Goal: Task Accomplishment & Management: Use online tool/utility

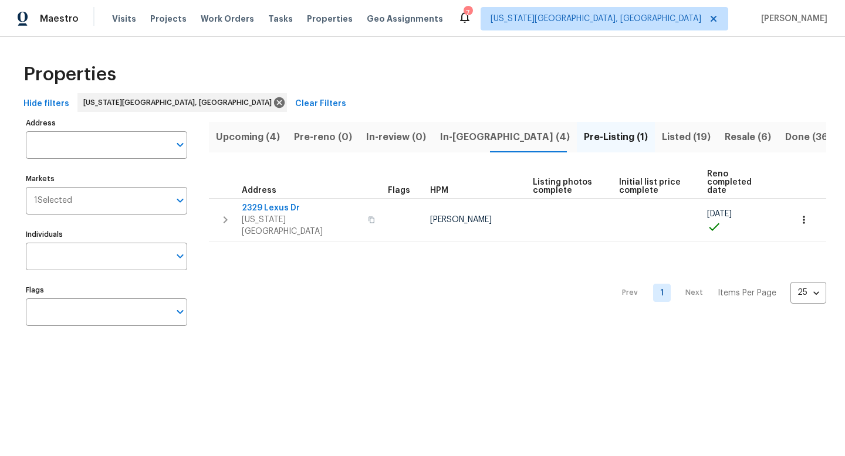
click at [584, 136] on span "Pre-Listing (1)" at bounding box center [616, 137] width 64 height 16
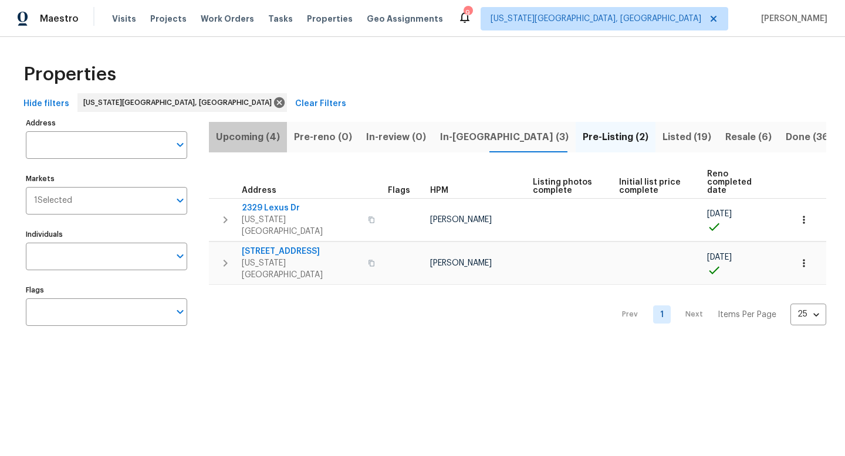
click at [255, 132] on span "Upcoming (4)" at bounding box center [248, 137] width 64 height 16
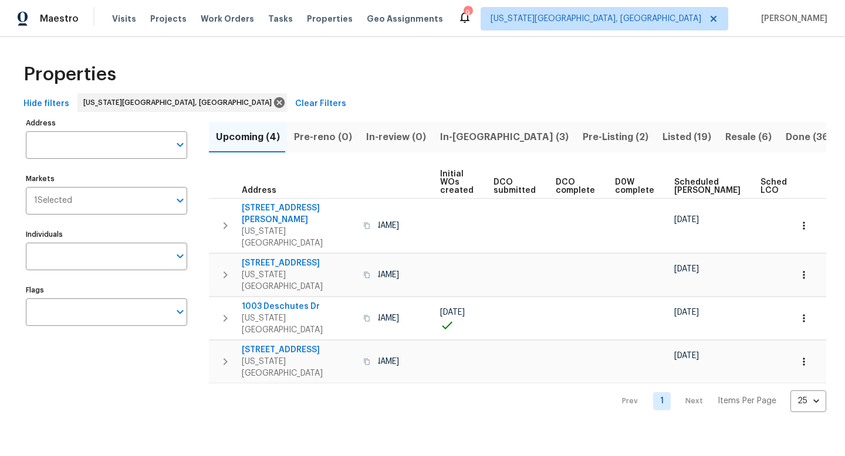
scroll to position [0, 128]
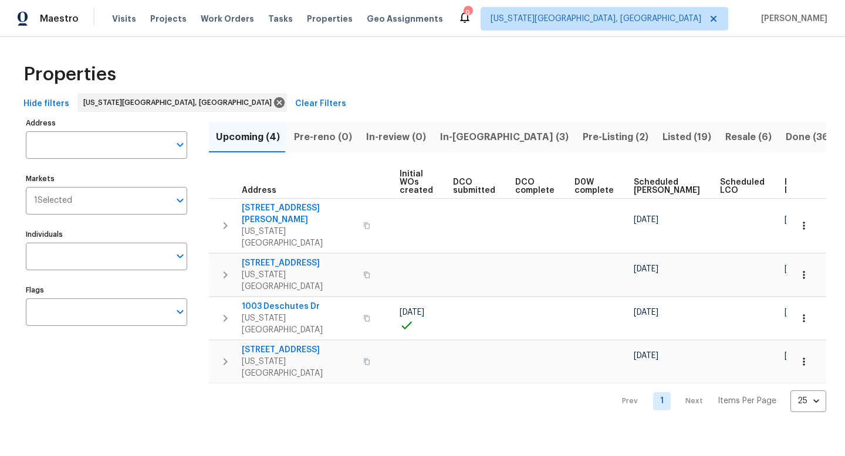
click at [784, 185] on span "Ready Date" at bounding box center [797, 186] width 26 height 16
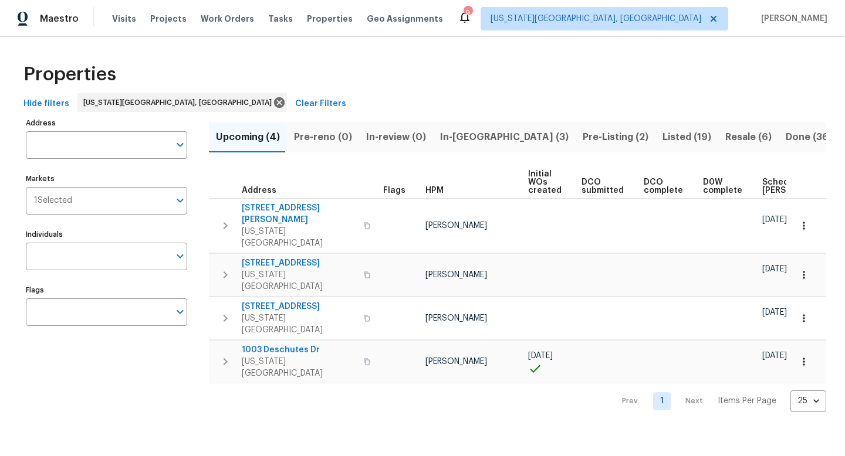
scroll to position [0, 143]
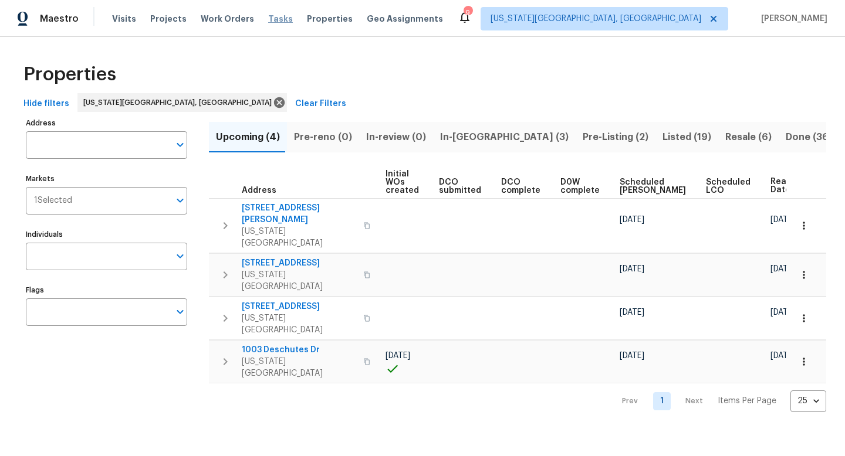
click at [270, 18] on span "Tasks" at bounding box center [280, 19] width 25 height 8
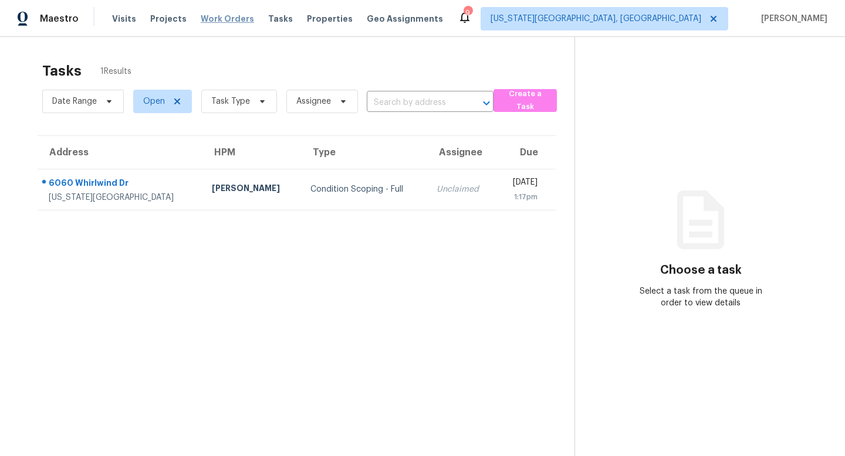
click at [225, 18] on span "Work Orders" at bounding box center [227, 19] width 53 height 12
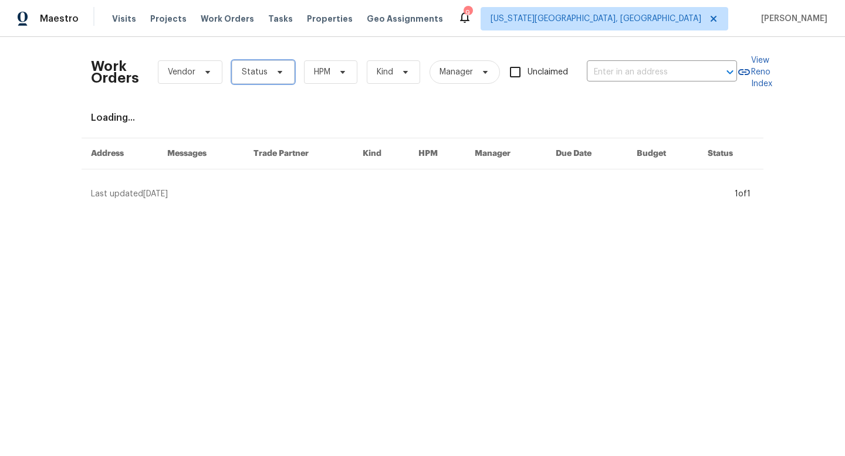
click at [247, 82] on span "Status" at bounding box center [263, 71] width 63 height 23
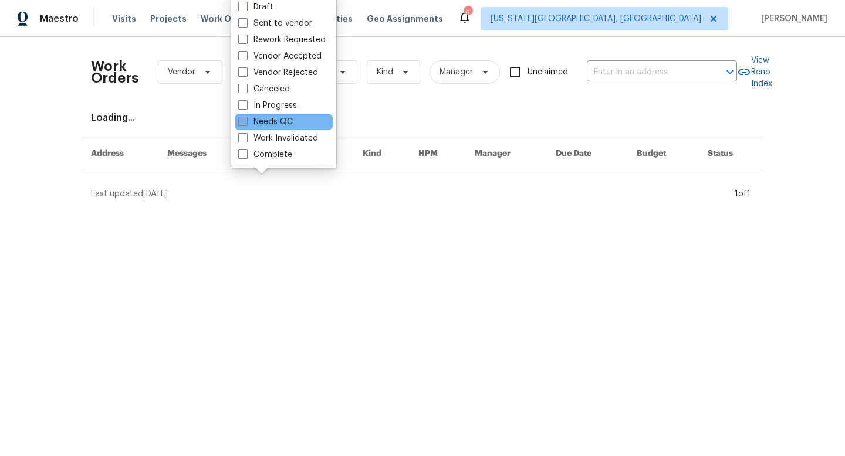
click at [243, 121] on span at bounding box center [242, 121] width 9 height 9
click at [243, 121] on input "Needs QC" at bounding box center [242, 120] width 8 height 8
checkbox input "true"
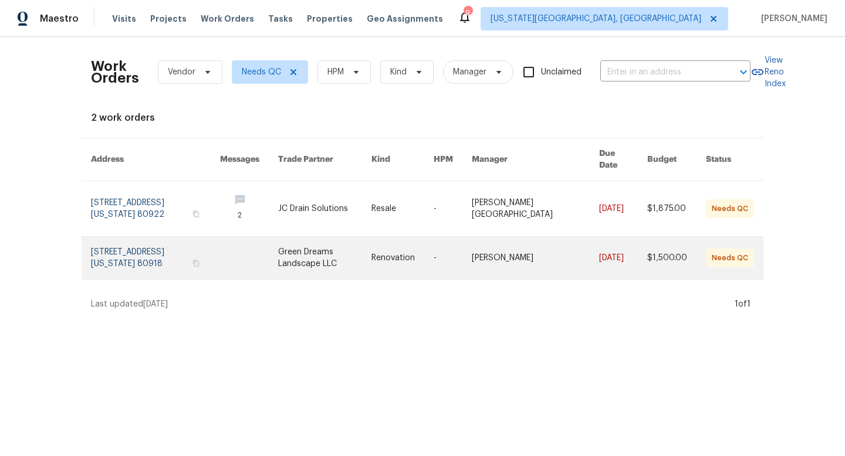
click at [323, 246] on link at bounding box center [324, 258] width 93 height 42
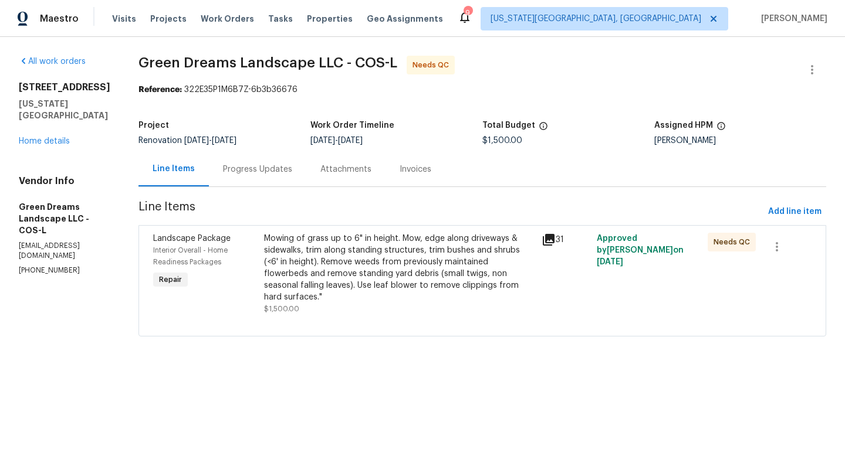
click at [323, 246] on div "Mowing of grass up to 6" in height. Mow, edge along driveways & sidewalks, trim…" at bounding box center [399, 268] width 270 height 70
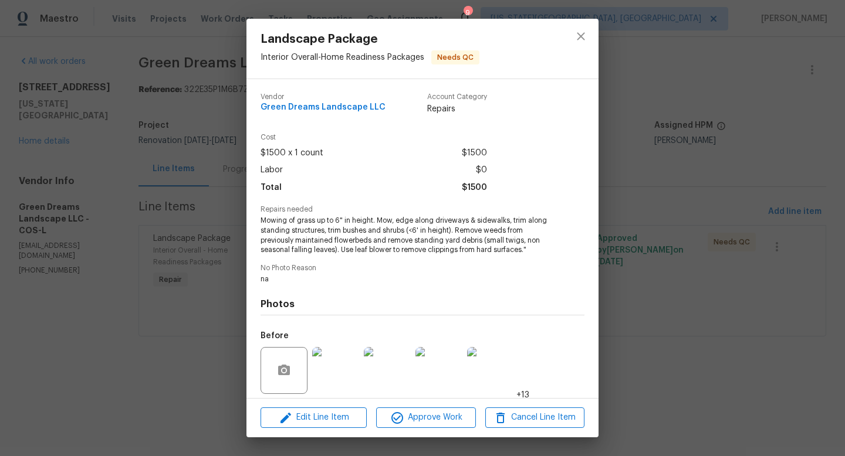
scroll to position [84, 0]
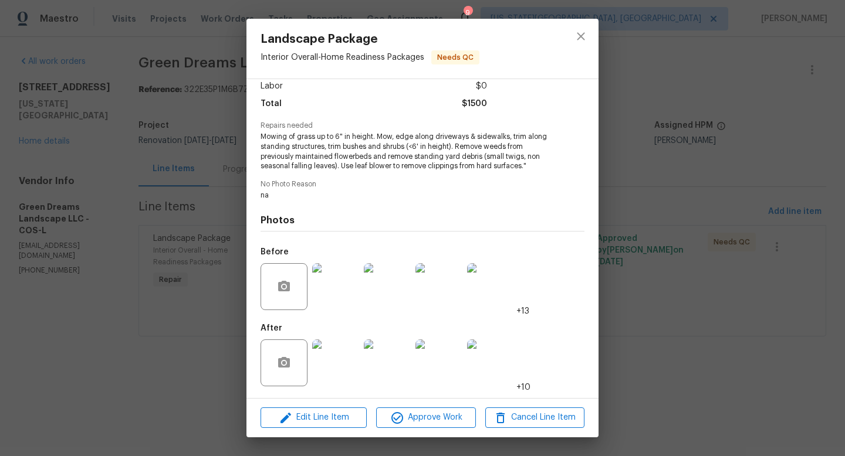
click at [328, 360] on img at bounding box center [335, 363] width 47 height 47
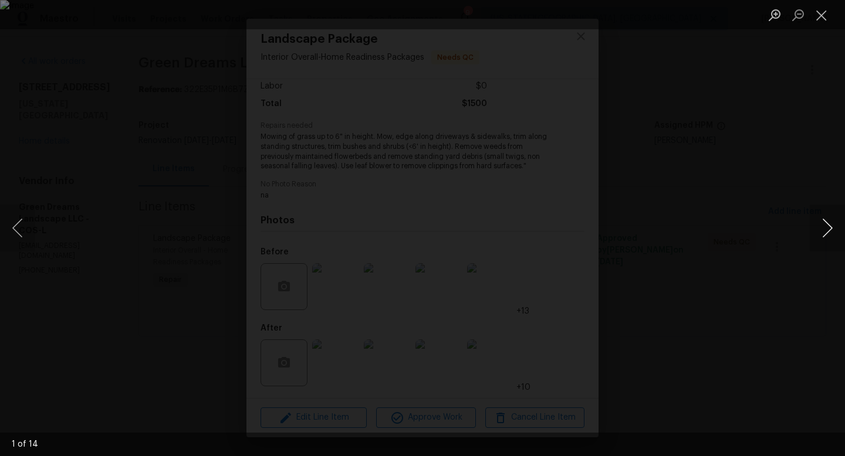
click at [825, 229] on button "Next image" at bounding box center [826, 228] width 35 height 47
click at [821, 220] on button "Next image" at bounding box center [826, 228] width 35 height 47
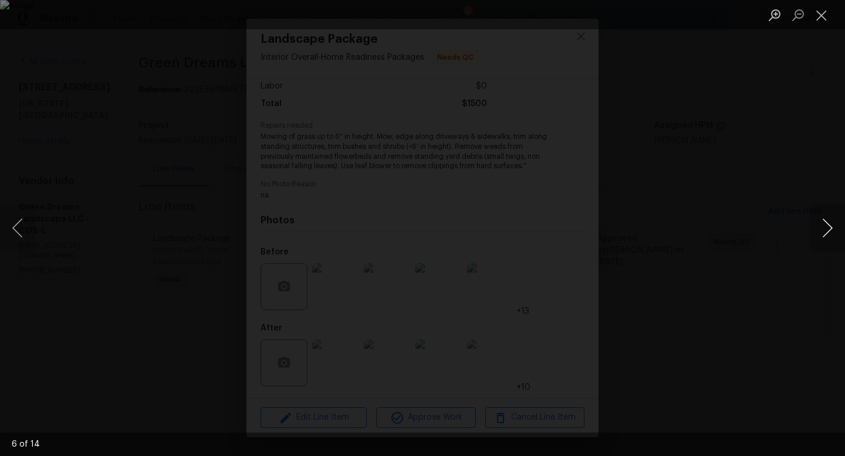
click at [833, 238] on button "Next image" at bounding box center [826, 228] width 35 height 47
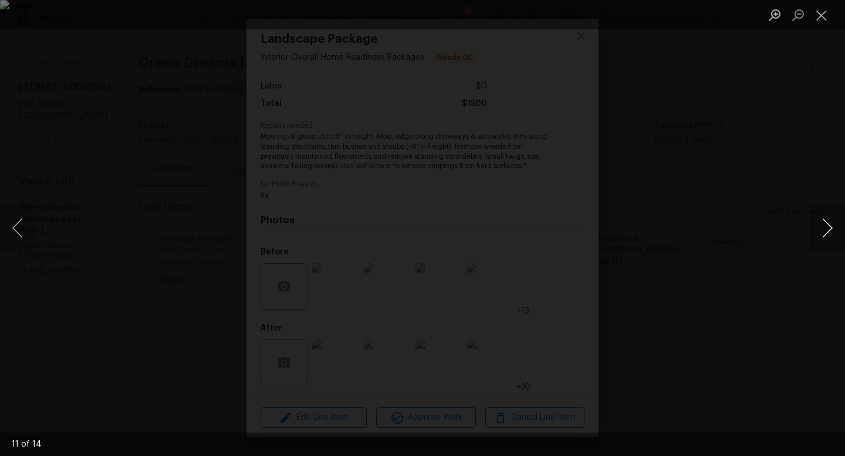
click at [833, 238] on button "Next image" at bounding box center [826, 228] width 35 height 47
click at [832, 233] on button "Next image" at bounding box center [826, 228] width 35 height 47
click at [6, 218] on button "Previous image" at bounding box center [17, 228] width 35 height 47
click at [816, 15] on button "Close lightbox" at bounding box center [820, 15] width 23 height 21
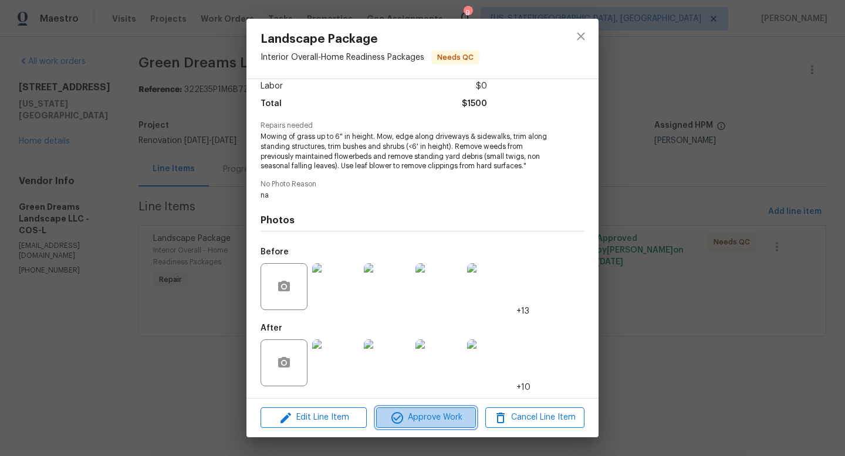
click at [415, 423] on span "Approve Work" at bounding box center [425, 418] width 92 height 15
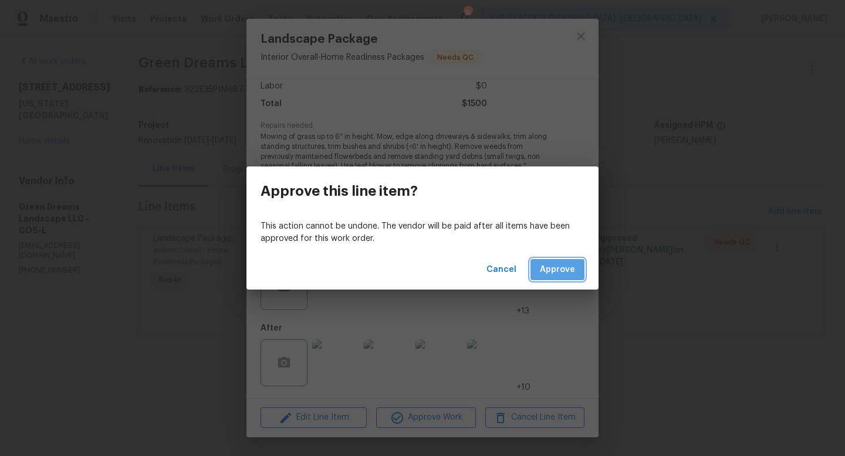
click at [551, 266] on span "Approve" at bounding box center [557, 270] width 35 height 15
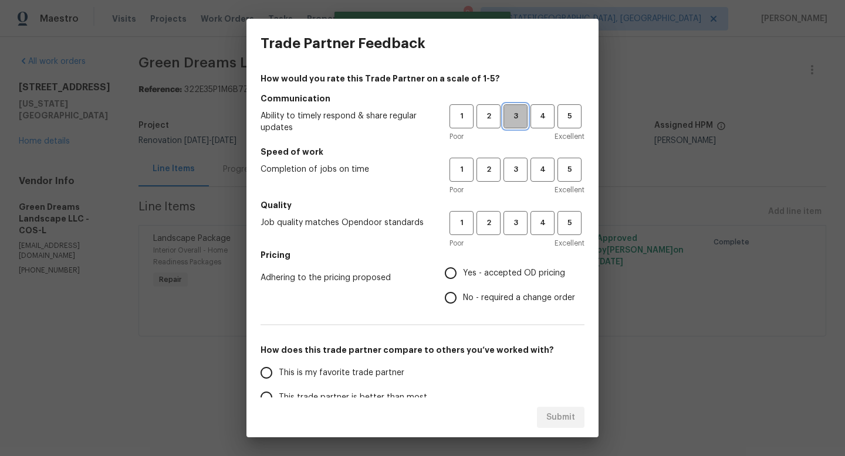
click at [519, 125] on button "3" at bounding box center [515, 116] width 24 height 24
click at [512, 171] on span "3" at bounding box center [515, 169] width 22 height 13
click at [511, 213] on button "3" at bounding box center [515, 223] width 24 height 24
click at [449, 292] on input "No - required a change order" at bounding box center [450, 298] width 25 height 25
radio input "true"
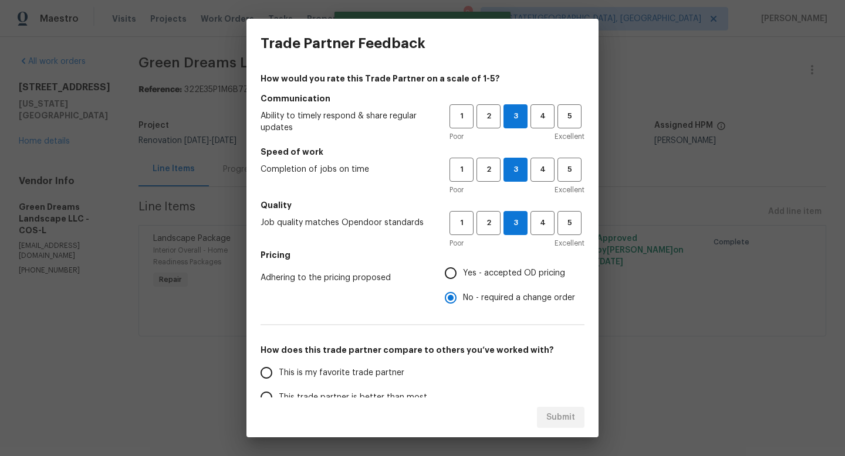
click at [450, 272] on input "Yes - accepted OD pricing" at bounding box center [450, 273] width 25 height 25
radio input "true"
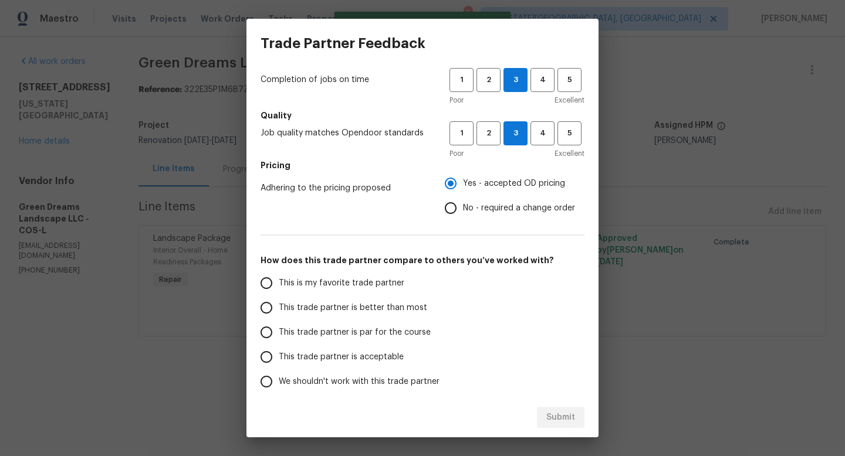
scroll to position [139, 0]
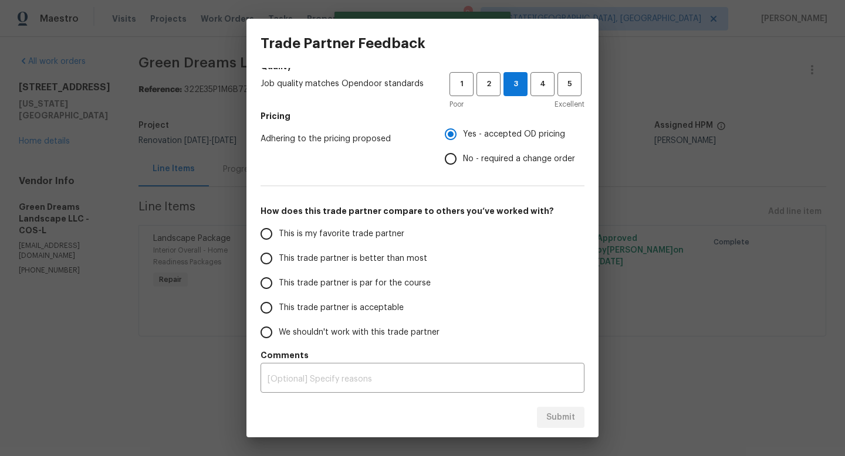
click at [270, 284] on input "This trade partner is par for the course" at bounding box center [266, 283] width 25 height 25
click at [553, 419] on span "Submit" at bounding box center [560, 418] width 29 height 15
radio input "true"
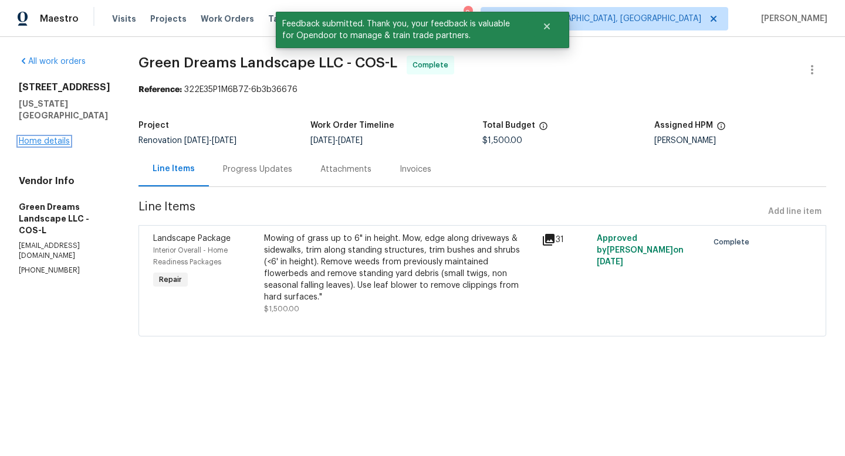
click at [35, 145] on link "Home details" at bounding box center [44, 141] width 51 height 8
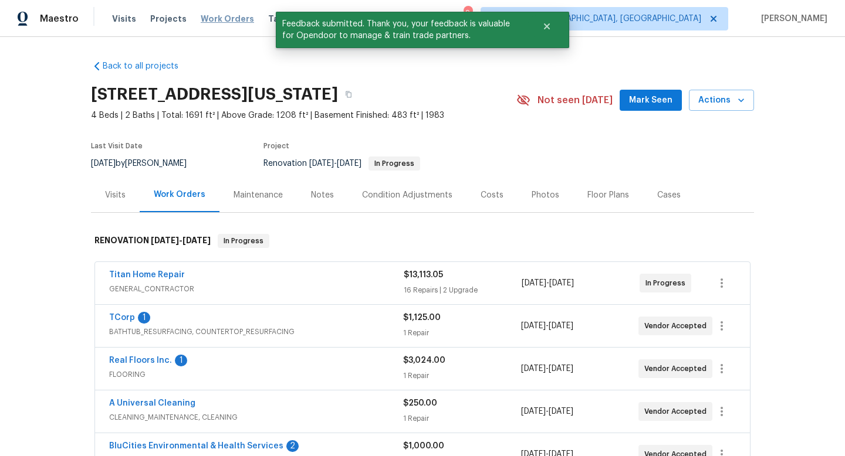
click at [219, 13] on span "Work Orders" at bounding box center [227, 19] width 53 height 12
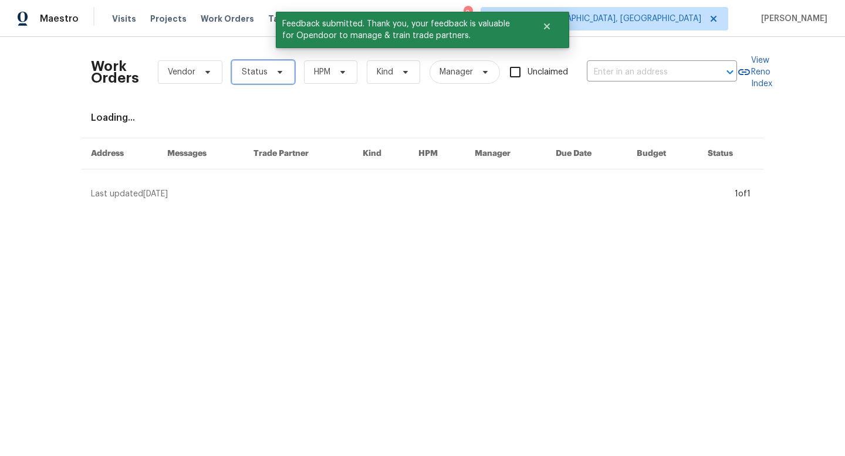
click at [245, 72] on span "Status" at bounding box center [255, 72] width 26 height 12
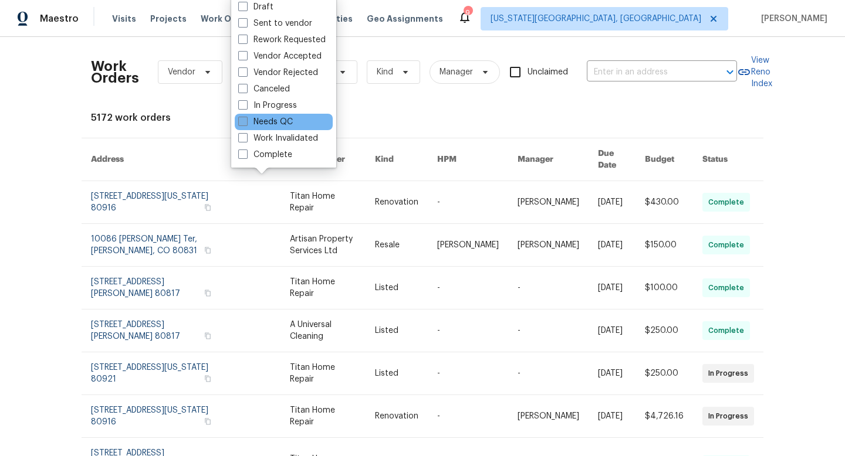
click at [251, 122] on label "Needs QC" at bounding box center [265, 122] width 55 height 12
click at [246, 122] on input "Needs QC" at bounding box center [242, 120] width 8 height 8
checkbox input "true"
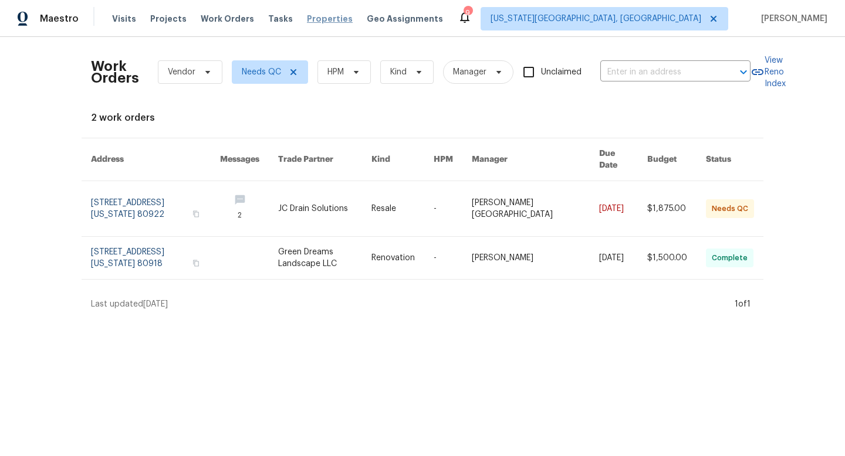
click at [310, 18] on span "Properties" at bounding box center [330, 19] width 46 height 12
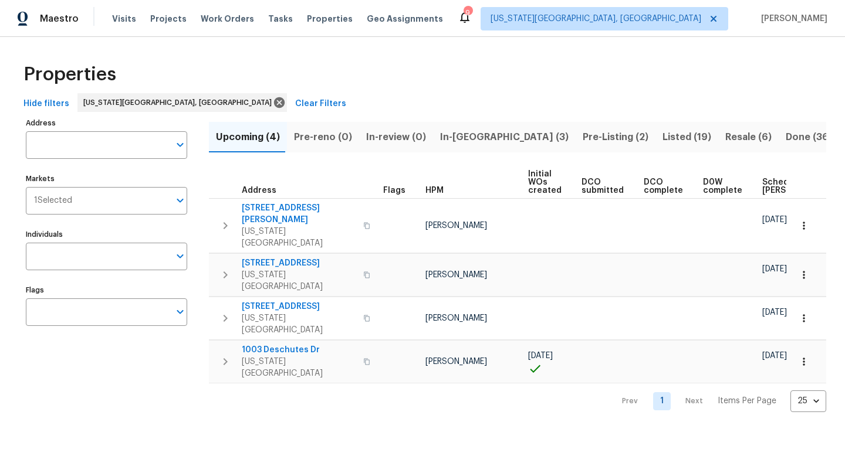
click at [725, 131] on span "Resale (6)" at bounding box center [748, 137] width 46 height 16
